Goal: Transaction & Acquisition: Purchase product/service

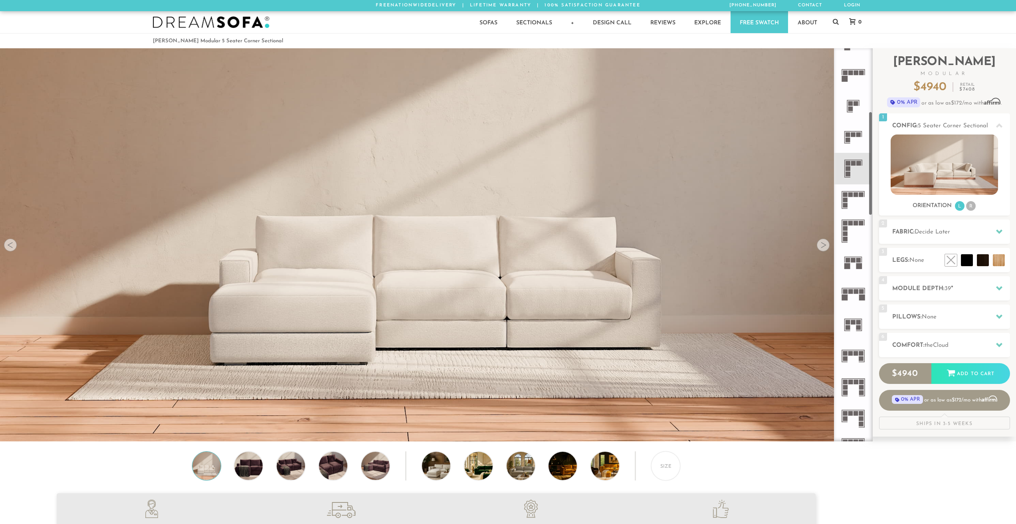
scroll to position [240, 0]
click at [851, 166] on icon at bounding box center [853, 168] width 31 height 31
click at [825, 245] on div at bounding box center [823, 245] width 13 height 13
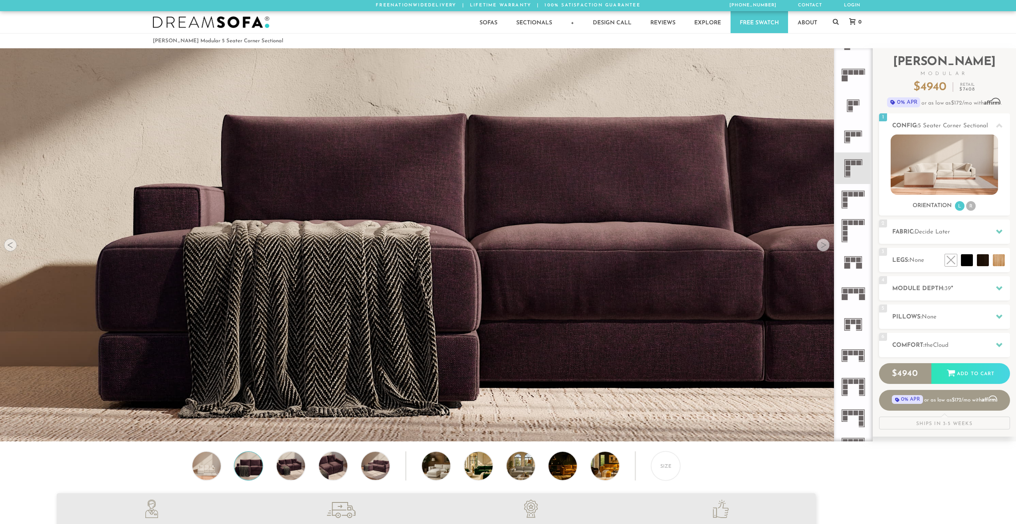
click at [825, 246] on div at bounding box center [823, 245] width 13 height 13
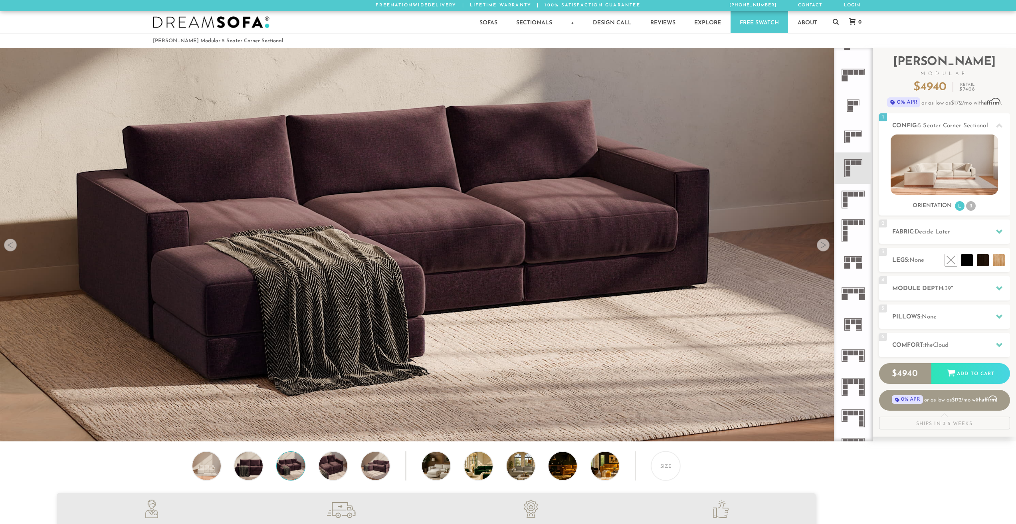
click at [825, 246] on div at bounding box center [823, 245] width 13 height 13
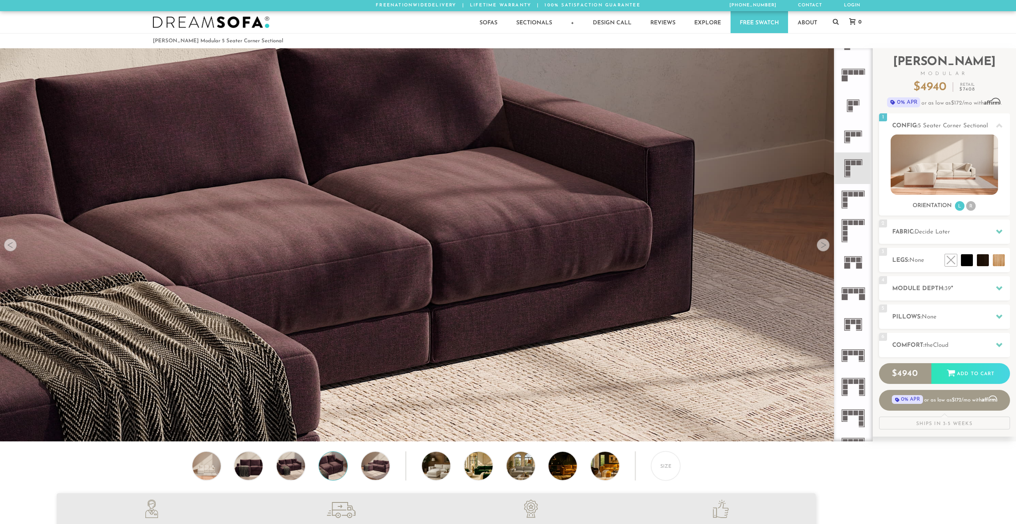
click at [825, 246] on div at bounding box center [823, 245] width 13 height 13
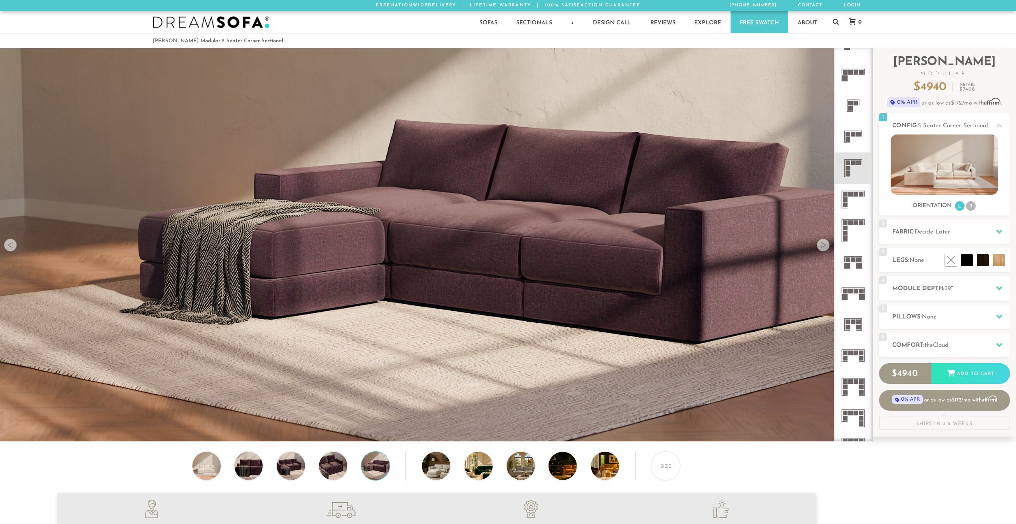
click at [825, 246] on div at bounding box center [823, 245] width 13 height 13
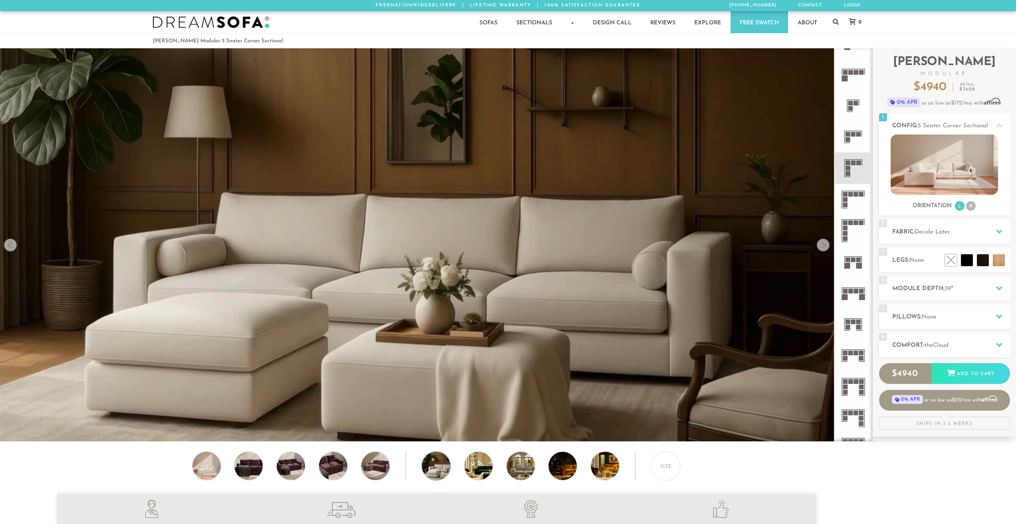
click at [825, 246] on div at bounding box center [823, 245] width 13 height 13
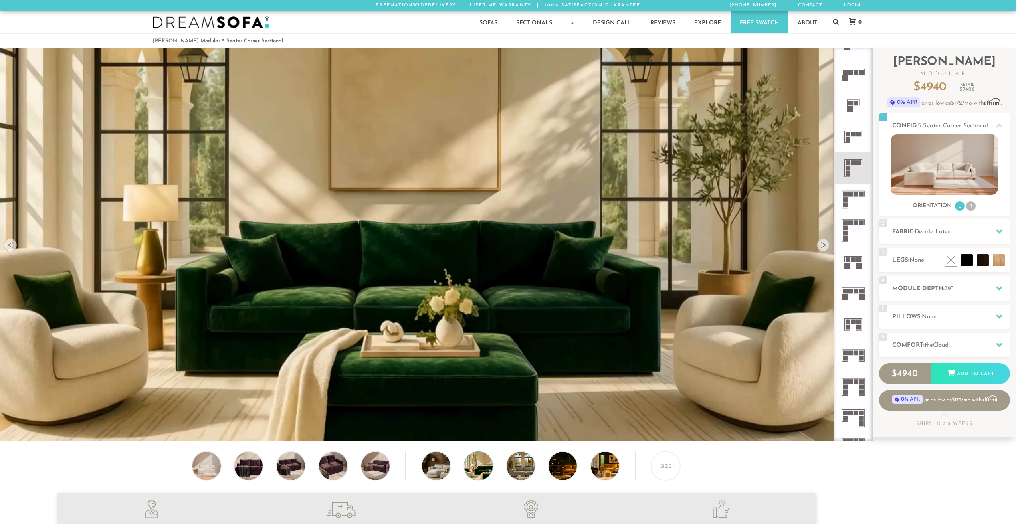
click at [825, 246] on div at bounding box center [823, 245] width 13 height 13
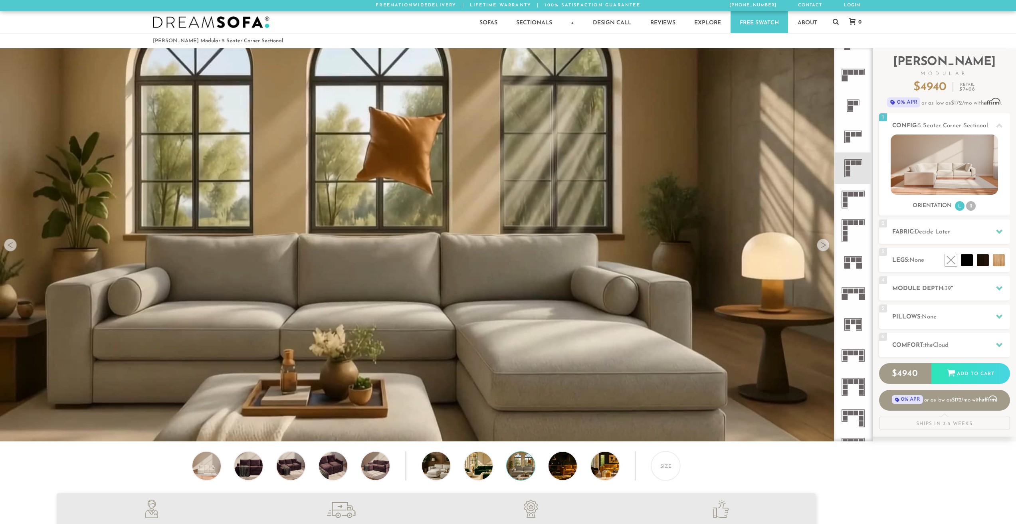
click at [823, 246] on div at bounding box center [823, 245] width 13 height 13
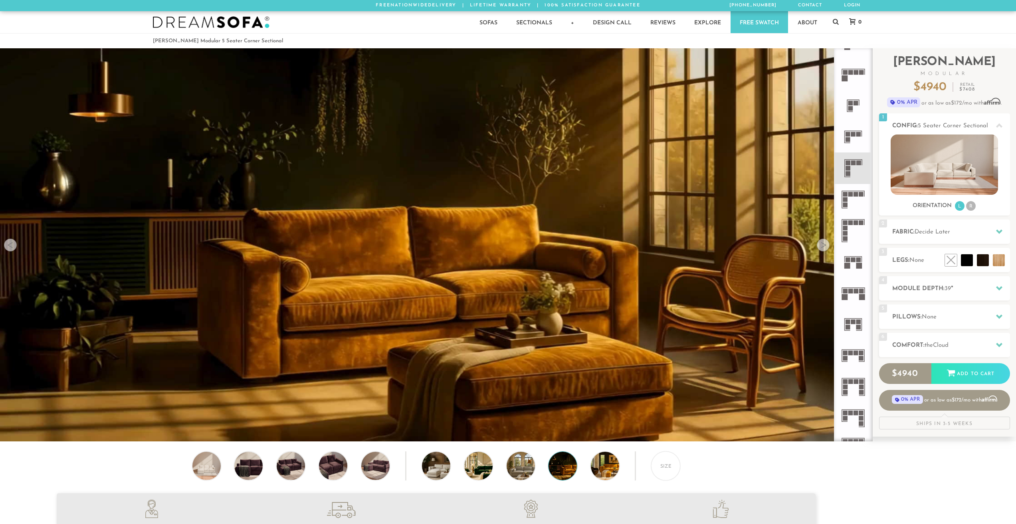
click at [823, 246] on div at bounding box center [823, 245] width 13 height 13
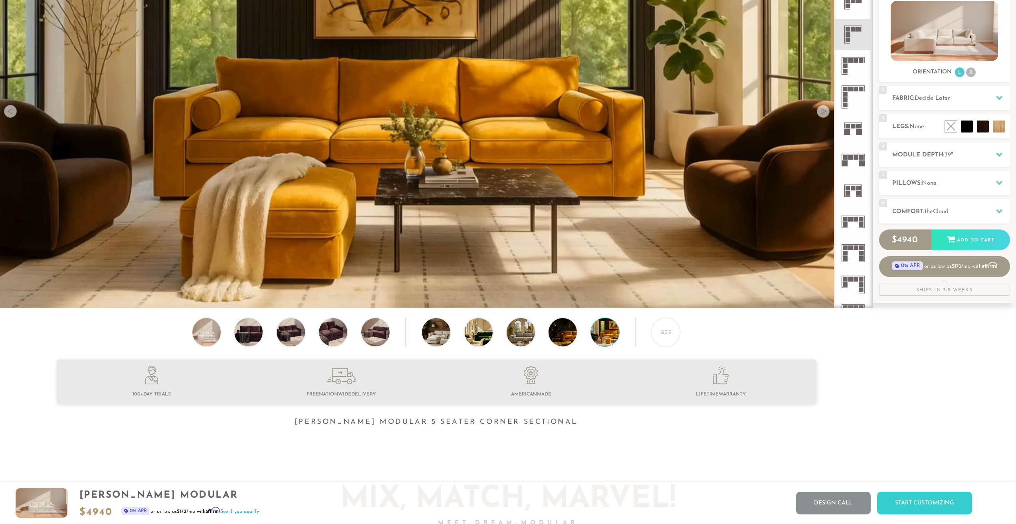
scroll to position [0, 0]
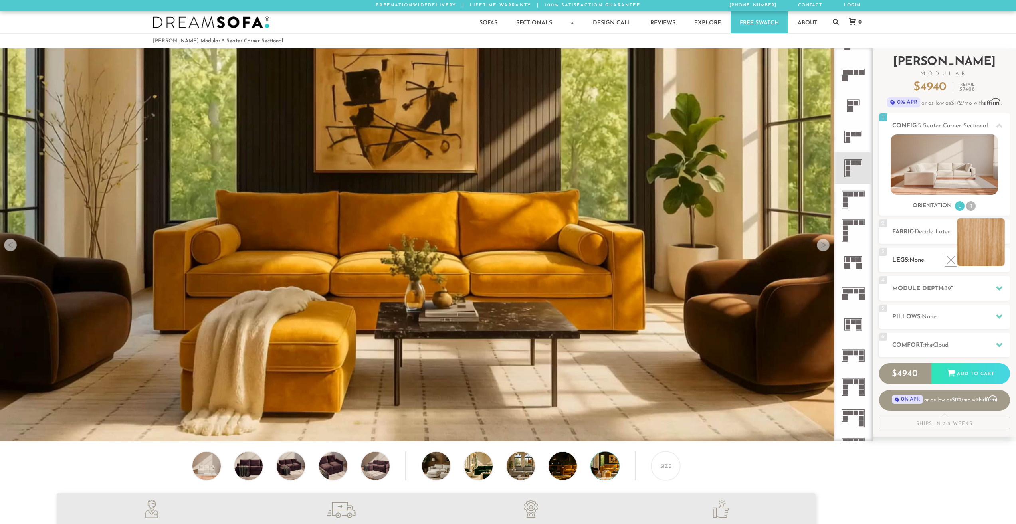
click at [999, 265] on li at bounding box center [981, 242] width 48 height 48
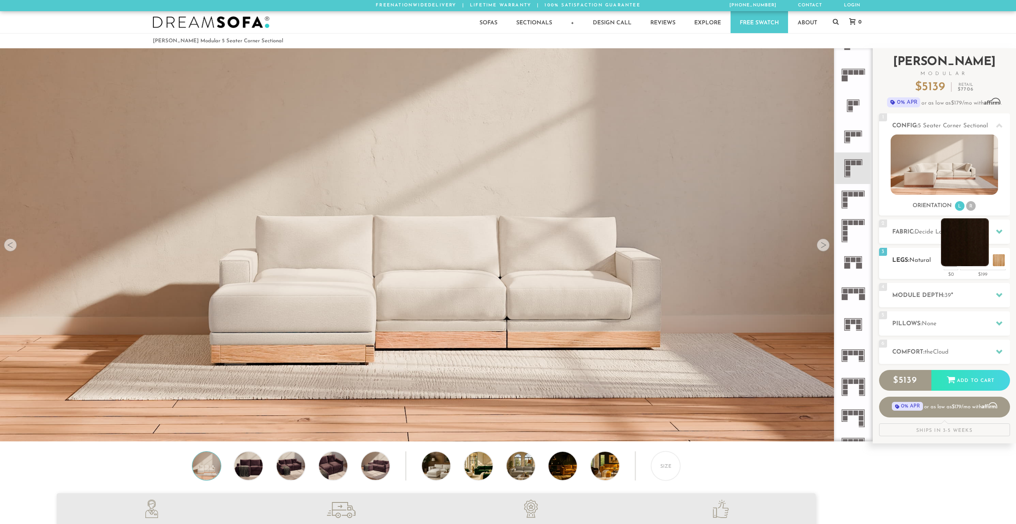
click at [980, 262] on li at bounding box center [965, 242] width 48 height 48
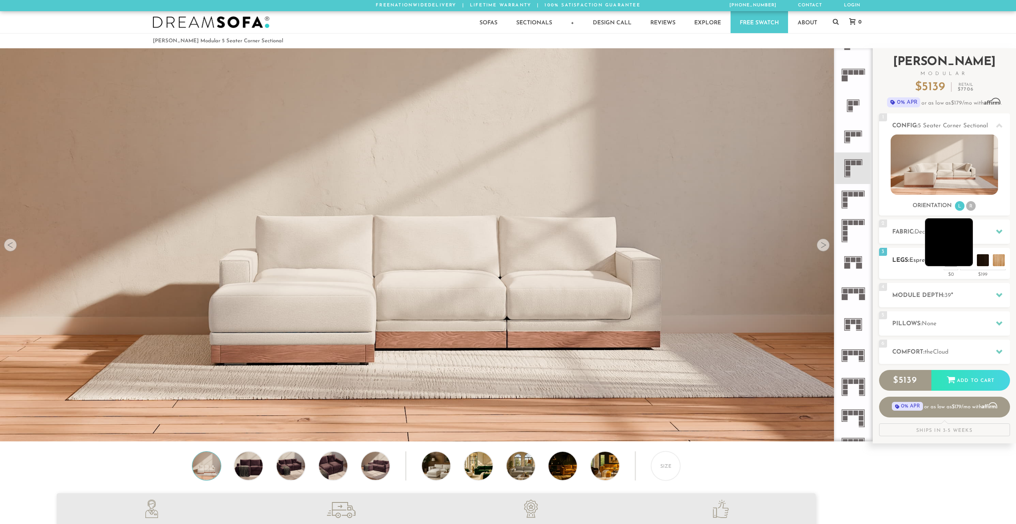
click at [963, 261] on li at bounding box center [949, 242] width 48 height 48
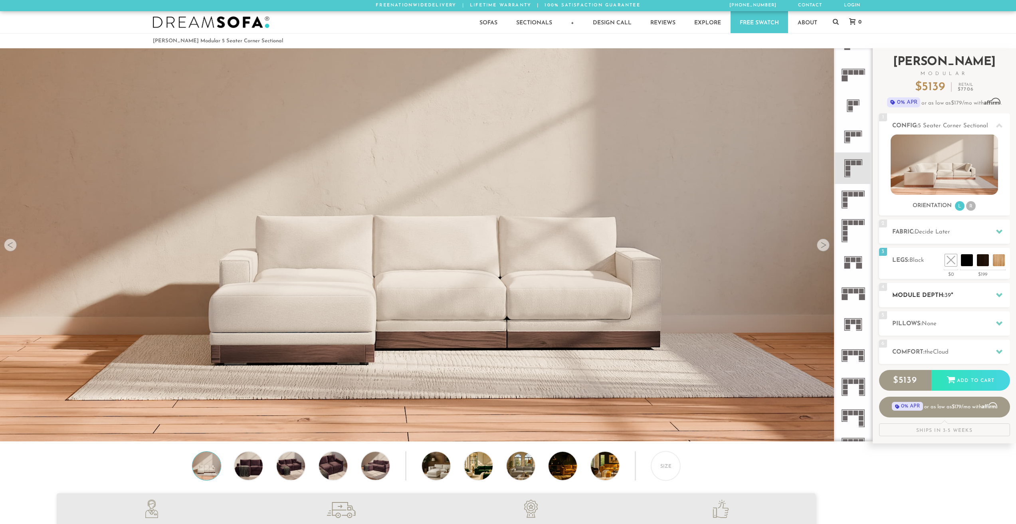
click at [930, 295] on h2 "Module Depth: 39 "" at bounding box center [951, 295] width 118 height 9
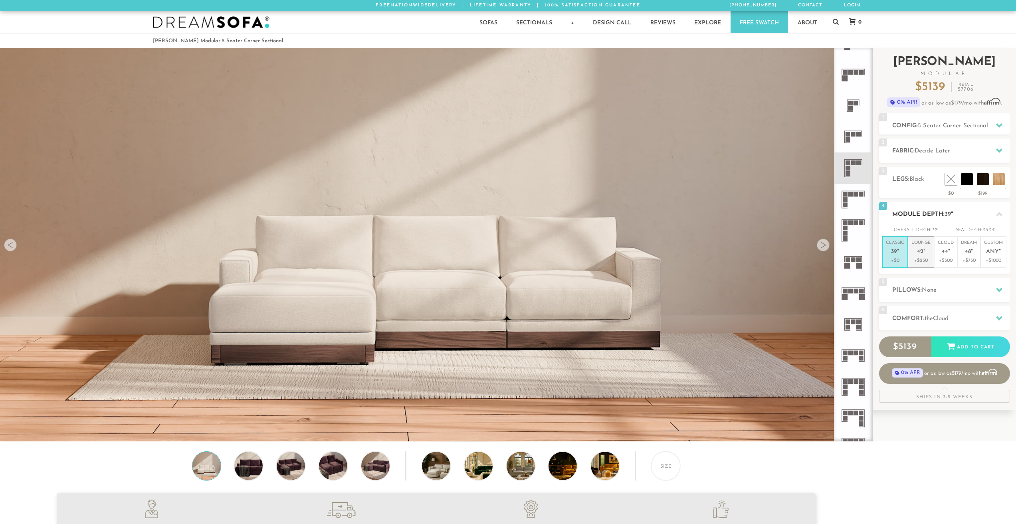
click at [923, 258] on p "+$250" at bounding box center [920, 260] width 19 height 7
click at [942, 257] on p "Cloud 44 "" at bounding box center [946, 248] width 16 height 17
click at [903, 258] on p "+$0" at bounding box center [895, 260] width 18 height 7
click at [960, 290] on h2 "Pillows: None" at bounding box center [951, 290] width 118 height 9
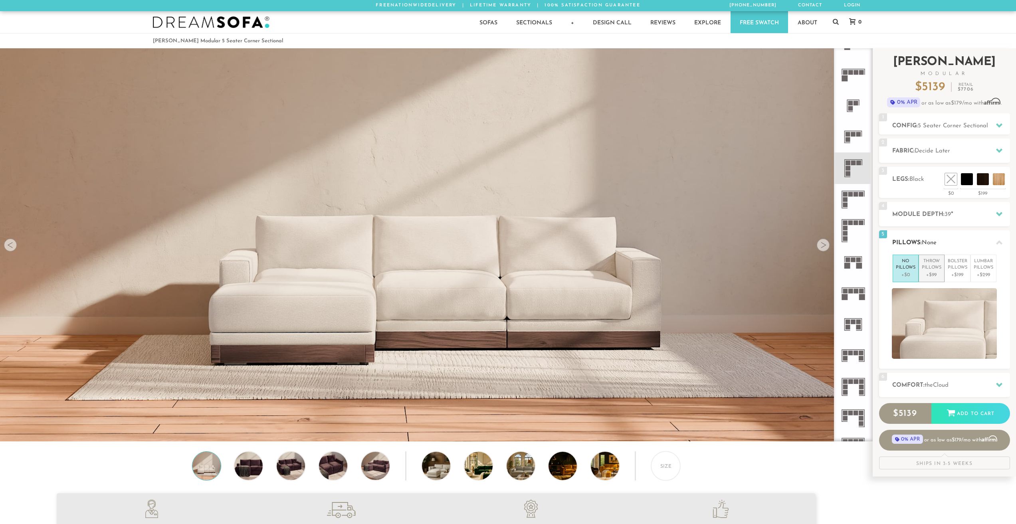
click at [941, 272] on p "+$99" at bounding box center [932, 274] width 20 height 7
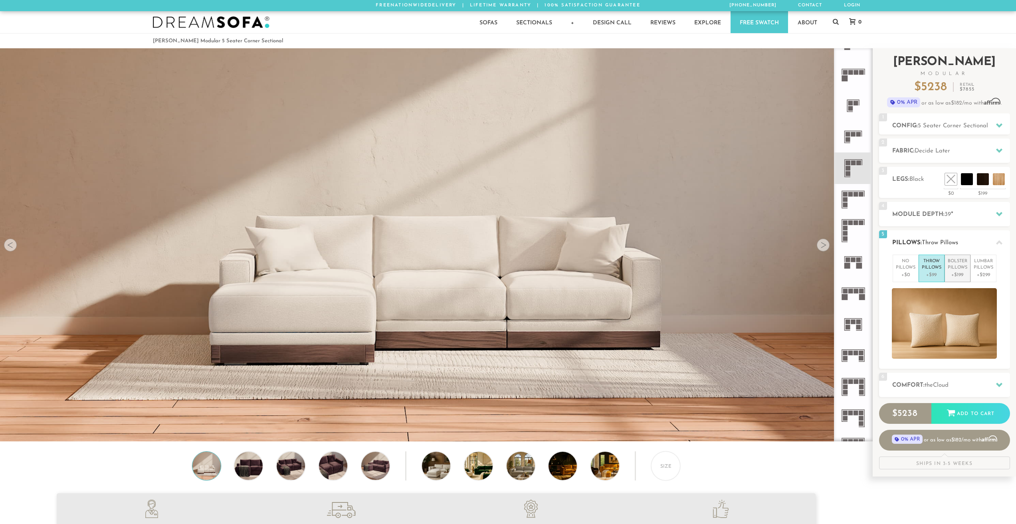
click at [957, 270] on p "Bolster Pillows" at bounding box center [958, 264] width 20 height 13
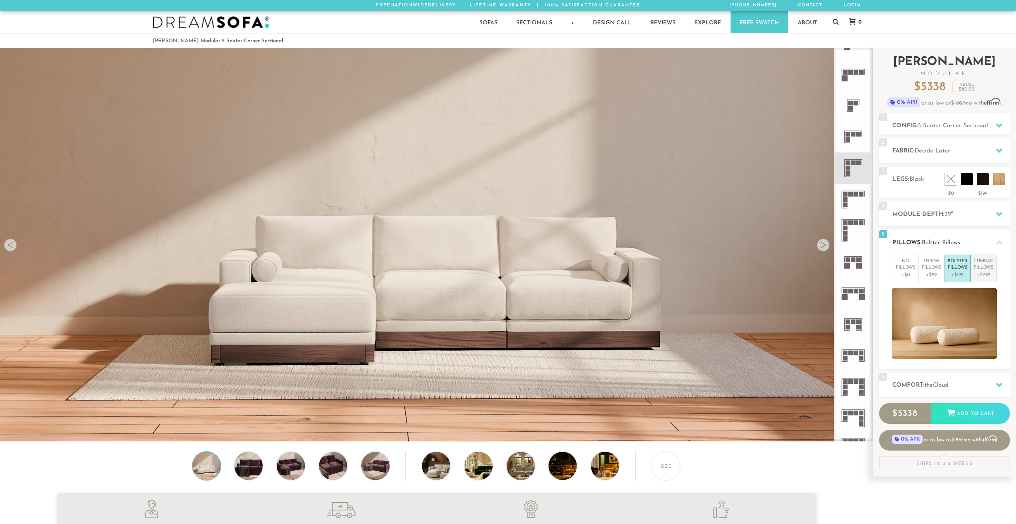
click at [982, 270] on p "Lumbar Pillows" at bounding box center [984, 264] width 20 height 13
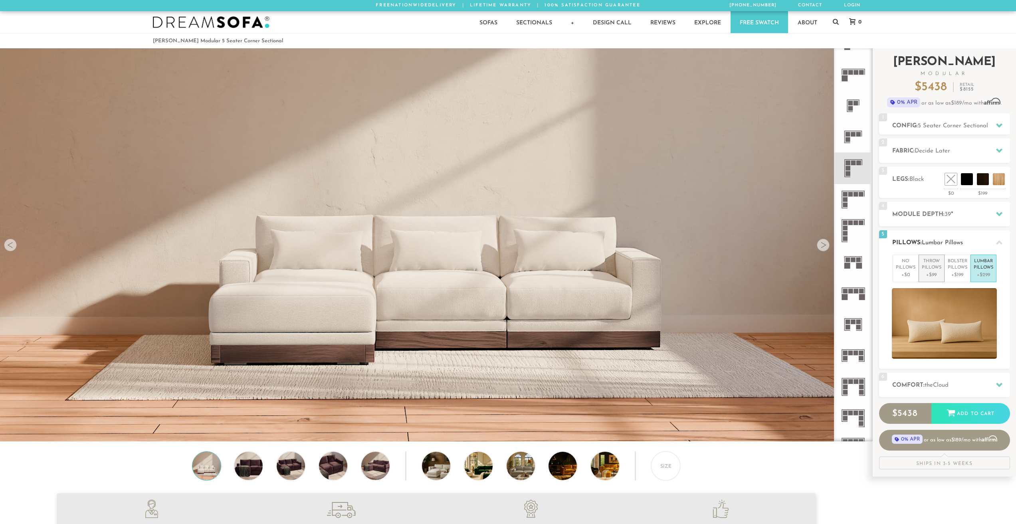
click at [929, 271] on p "+$99" at bounding box center [932, 274] width 20 height 7
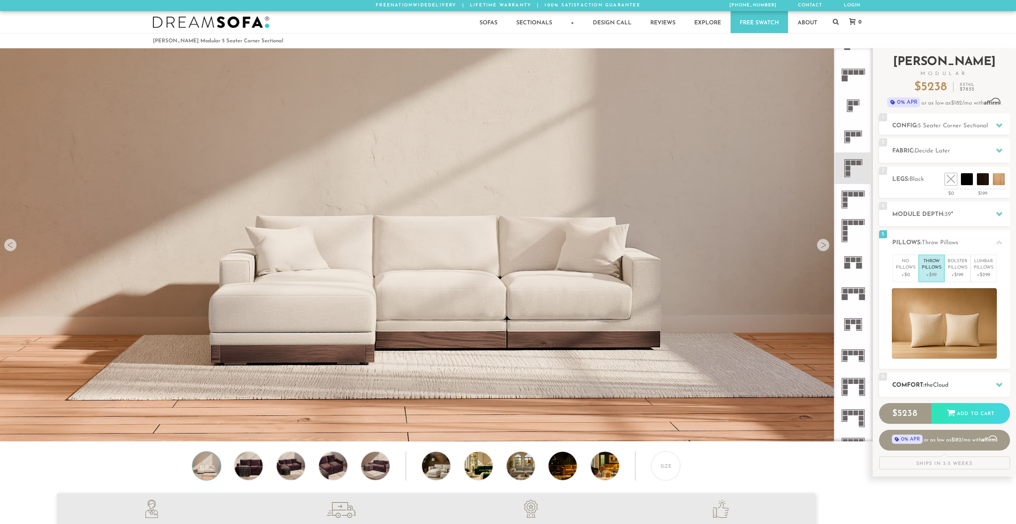
click at [931, 385] on span "the" at bounding box center [929, 385] width 8 height 6
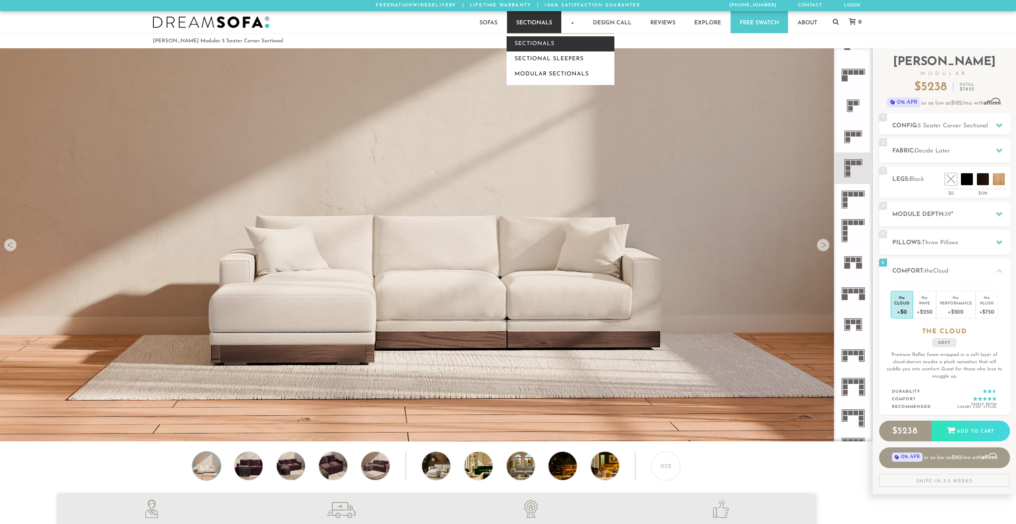
click at [554, 42] on link "Sectionals" at bounding box center [561, 43] width 108 height 15
